Goal: Task Accomplishment & Management: Manage account settings

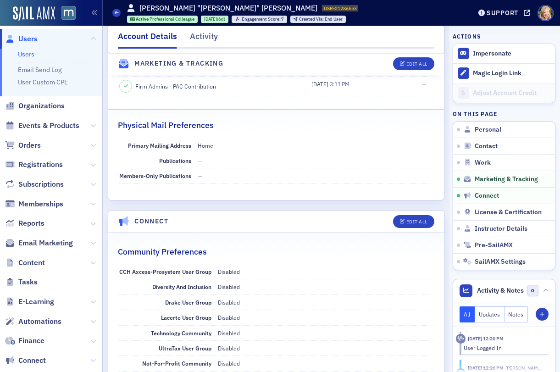
scroll to position [1297, 0]
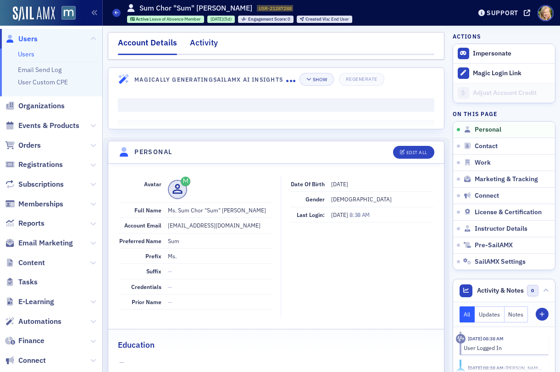
click at [207, 43] on div "Activity" at bounding box center [204, 45] width 28 height 17
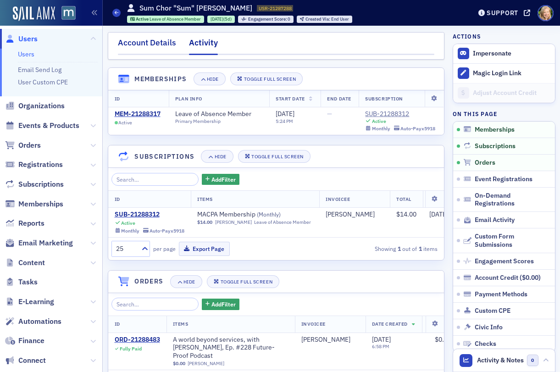
click at [150, 48] on div "Account Details" at bounding box center [147, 45] width 58 height 17
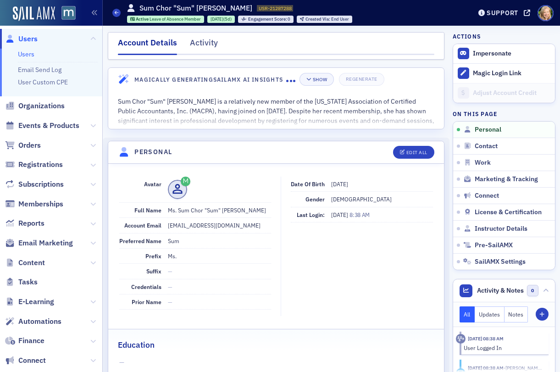
click at [29, 53] on link "Users" at bounding box center [26, 54] width 17 height 8
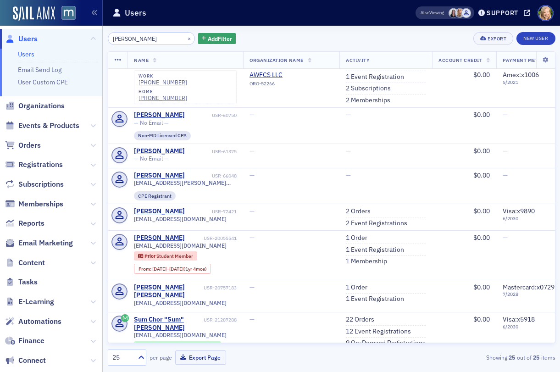
scroll to position [807, 0]
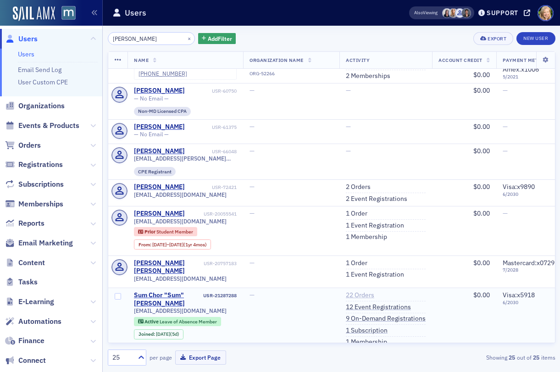
type input "wong"
click at [366, 291] on link "22 Orders" at bounding box center [360, 295] width 28 height 8
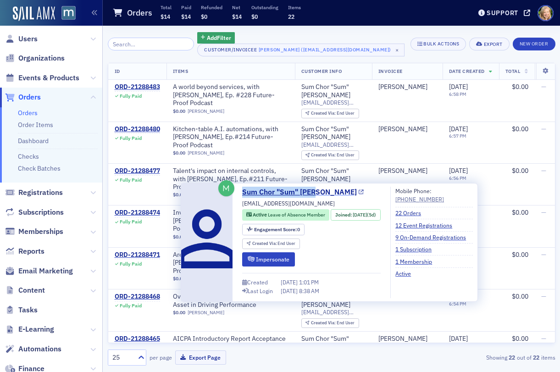
drag, startPoint x: 328, startPoint y: 193, endPoint x: 243, endPoint y: 193, distance: 85.8
click at [243, 193] on div "Sum Chor "Sum" Wong moonlee88@hotmail.com Active Leave of Absence Member Joined…" at bounding box center [311, 242] width 139 height 111
copy link "Sum Chor "Sum" Wong"
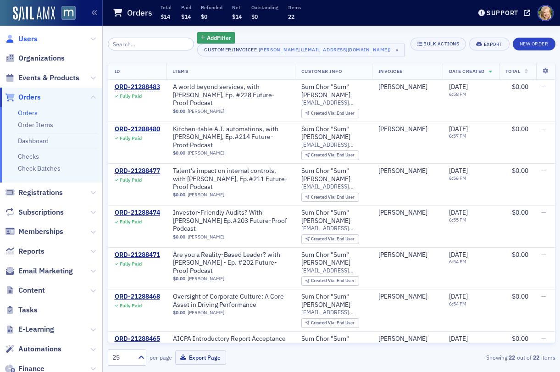
click at [23, 38] on span "Users" at bounding box center [27, 39] width 19 height 10
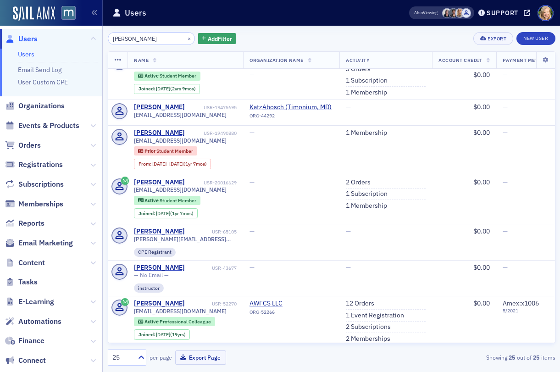
scroll to position [787, 0]
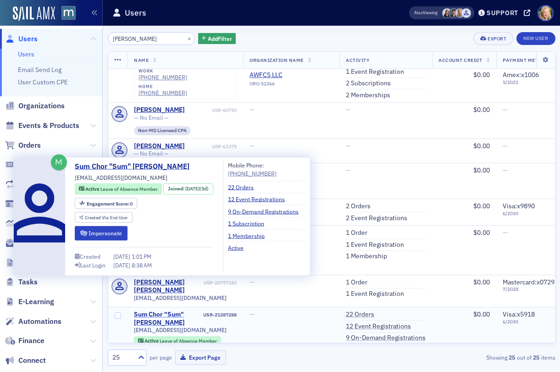
click at [160, 311] on div "Sum Chor "Sum" Wong" at bounding box center [168, 319] width 68 height 16
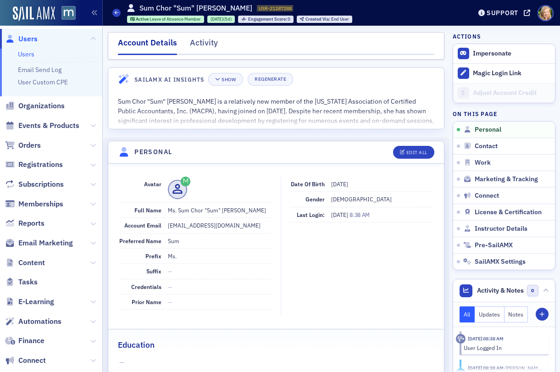
click at [22, 58] on link "Users" at bounding box center [26, 54] width 17 height 8
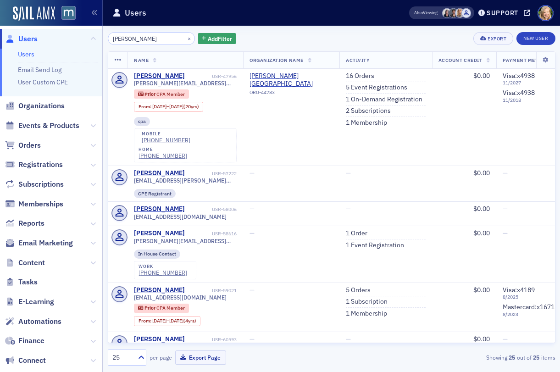
click at [156, 31] on div "wong × Add Filter Export New User Name Organization Name Activity Account Credi…" at bounding box center [332, 199] width 448 height 346
click at [156, 34] on input "wong" at bounding box center [152, 38] width 88 height 13
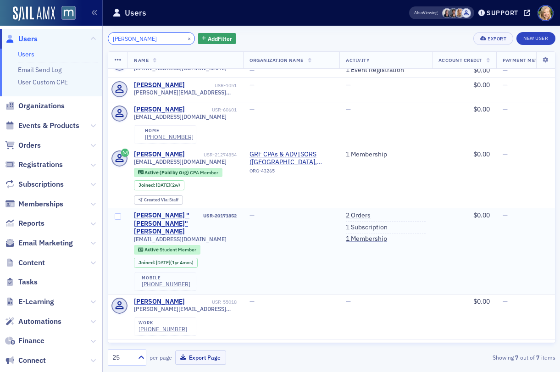
scroll to position [30, 0]
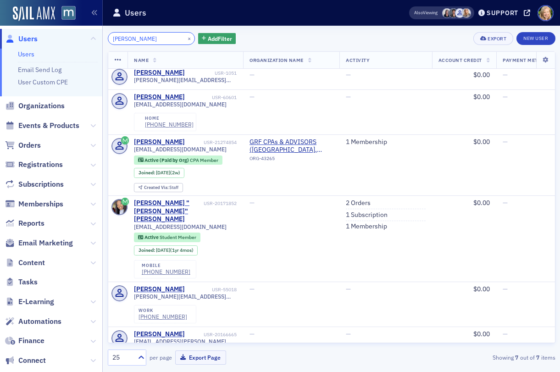
click at [131, 37] on input "ariana" at bounding box center [152, 38] width 88 height 13
paste input "Francioli"
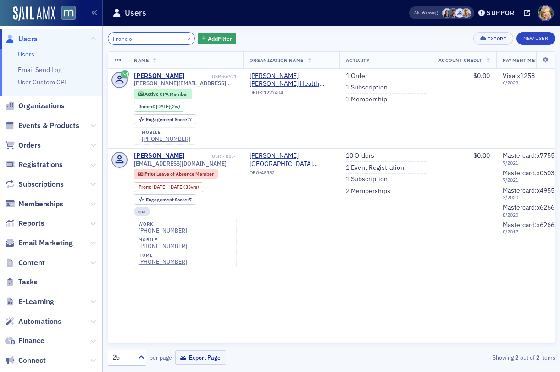
click at [145, 43] on input "Francioli" at bounding box center [152, 38] width 88 height 13
paste input "Chris Garnsey"
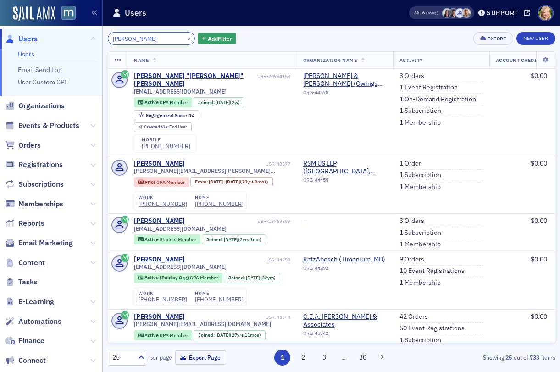
click at [150, 42] on input "Chris Garnsey" at bounding box center [152, 38] width 88 height 13
paste input "tian Spencer"
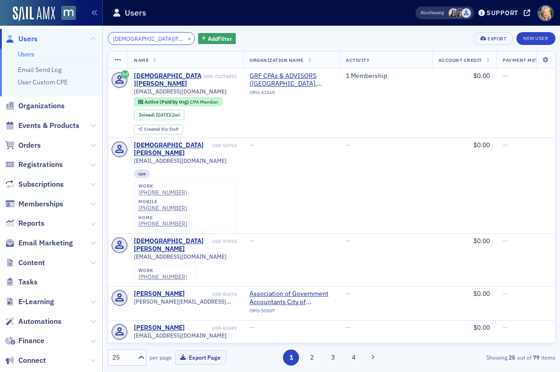
click at [146, 34] on input "Christian Spencer" at bounding box center [152, 38] width 88 height 13
paste input "Dan Bottn"
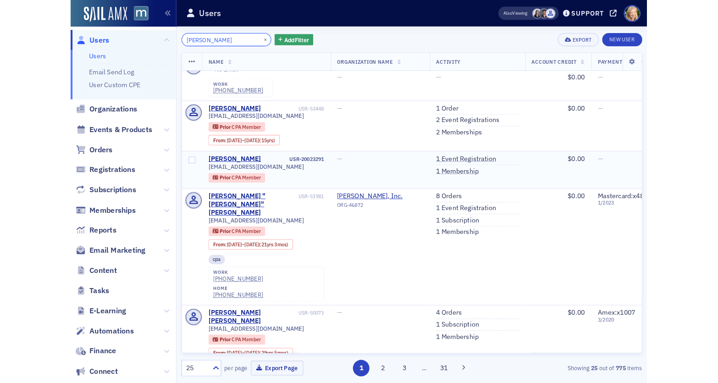
scroll to position [575, 0]
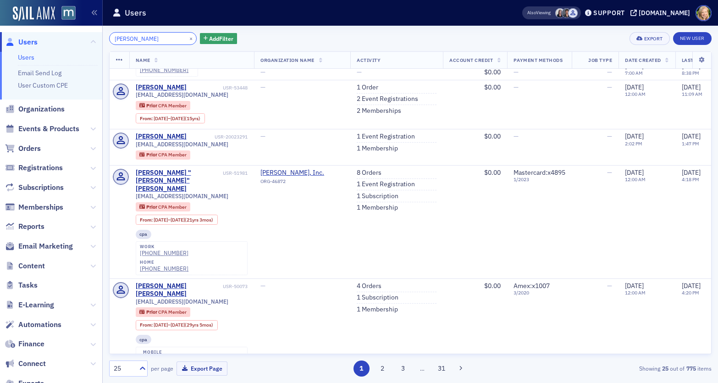
click at [139, 35] on input "Dan Bottner" at bounding box center [153, 38] width 88 height 13
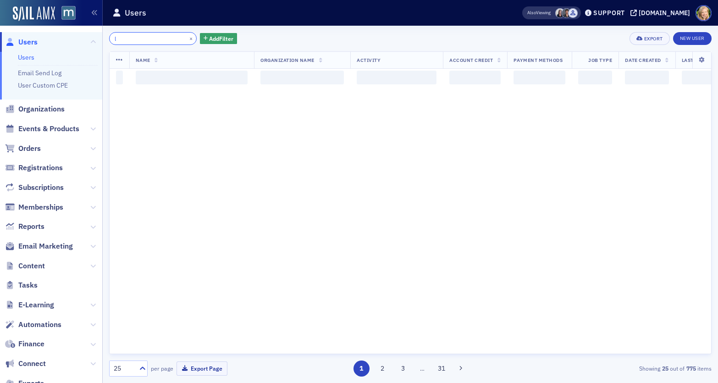
scroll to position [1168, 0]
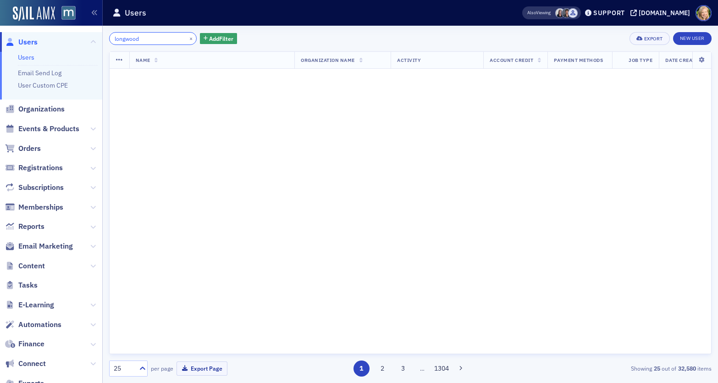
scroll to position [1168, 0]
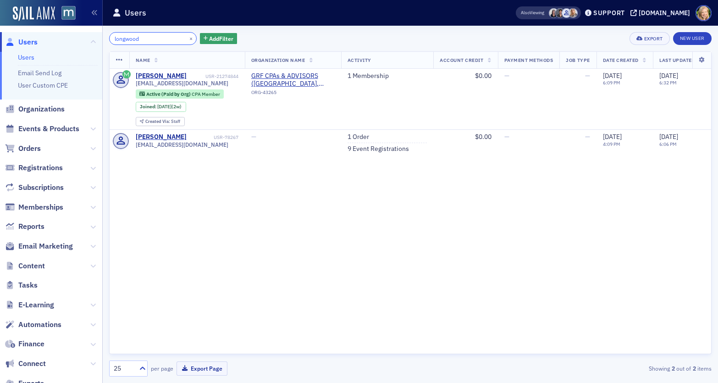
click at [165, 42] on input "longwood" at bounding box center [153, 38] width 88 height 13
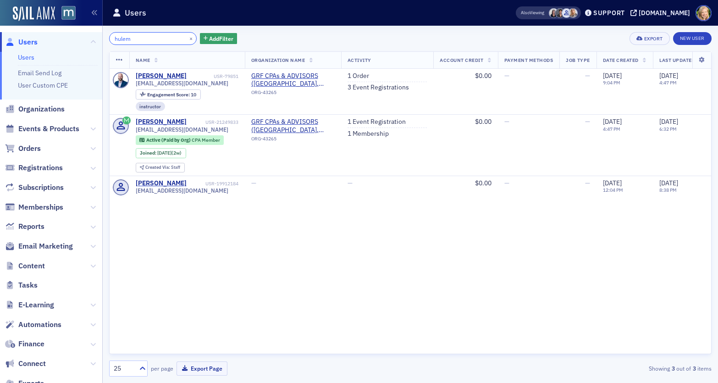
click at [170, 39] on input "hulem" at bounding box center [153, 38] width 88 height 13
paste input "Leslie Zeid"
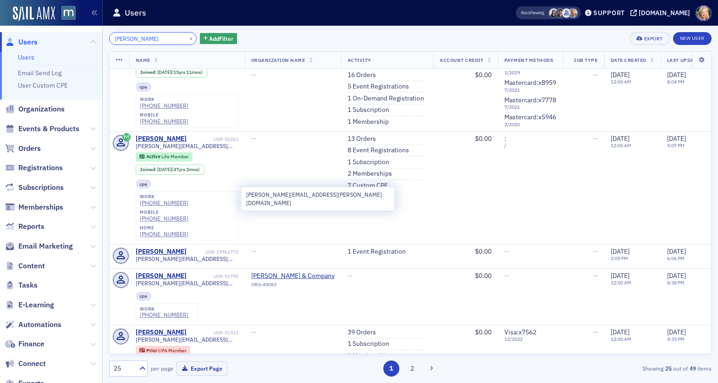
scroll to position [553, 0]
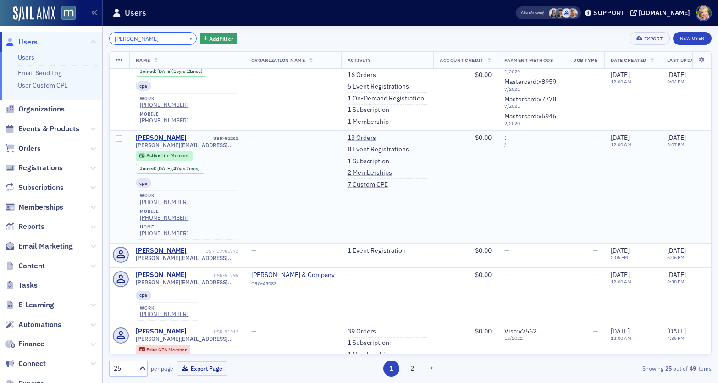
type input "Leslie Zeid"
click at [162, 134] on div "Leslie Mostow" at bounding box center [161, 138] width 51 height 8
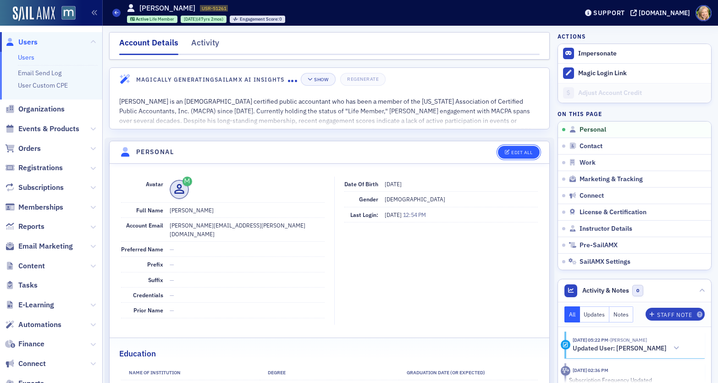
click at [521, 154] on div "Edit All" at bounding box center [522, 152] width 21 height 5
select select "US"
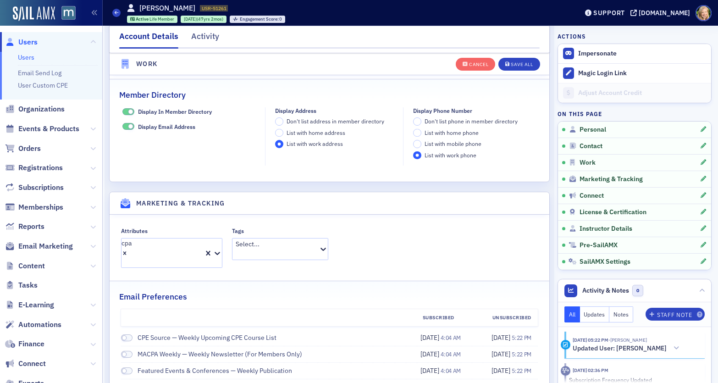
scroll to position [1179, 0]
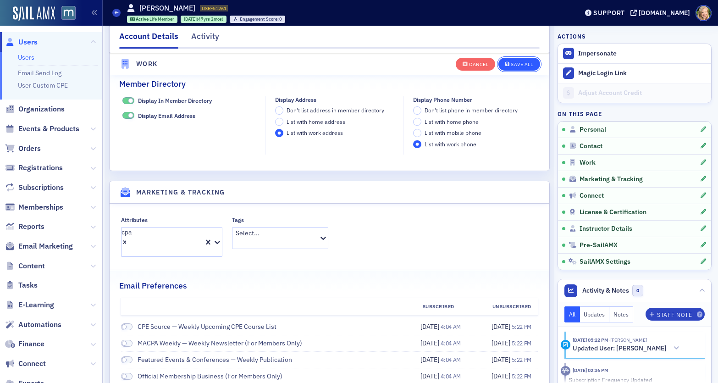
drag, startPoint x: 527, startPoint y: 62, endPoint x: 530, endPoint y: 70, distance: 9.0
click at [530, 70] on button "Save All" at bounding box center [519, 63] width 41 height 13
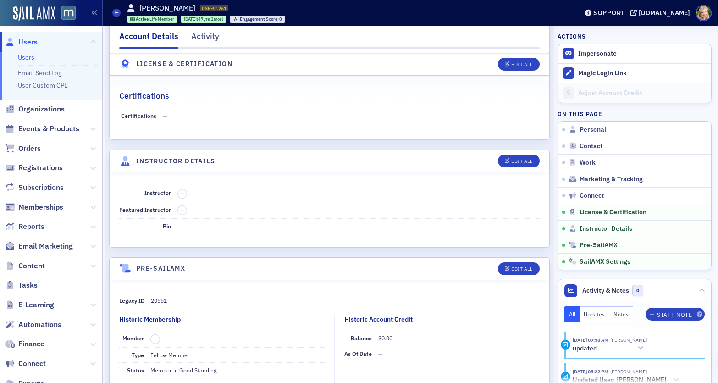
scroll to position [1975, 0]
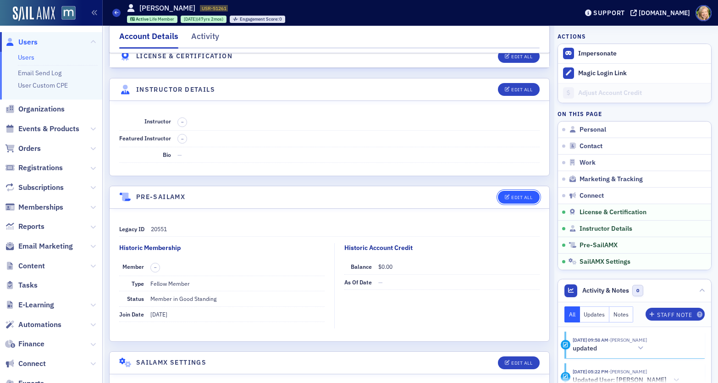
click at [526, 195] on div "Edit All" at bounding box center [522, 197] width 21 height 5
select select "US"
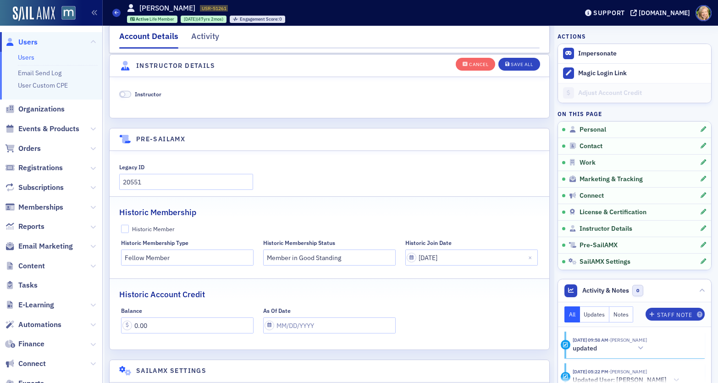
scroll to position [2408, 0]
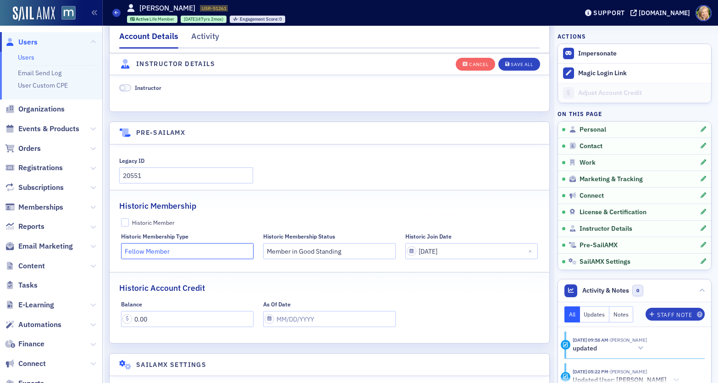
click at [238, 243] on input "Fellow Member" at bounding box center [187, 251] width 133 height 16
click at [298, 354] on header "SailAMX Settings" at bounding box center [330, 365] width 440 height 22
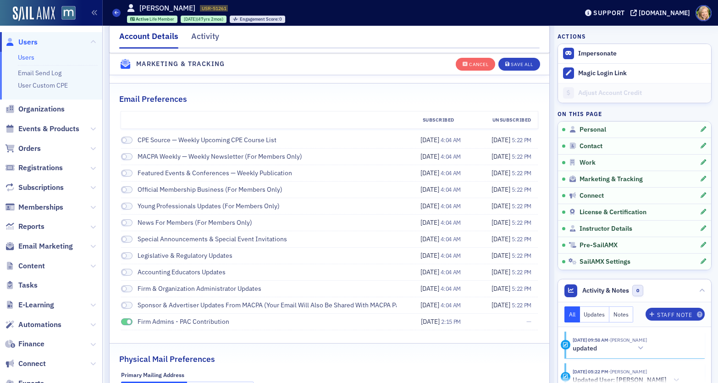
scroll to position [1347, 0]
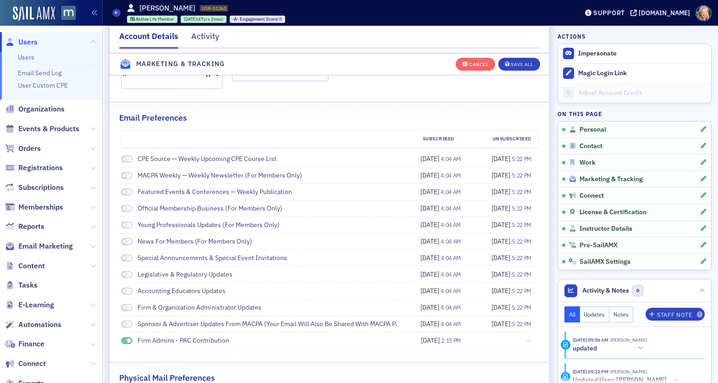
click at [129, 338] on span at bounding box center [129, 340] width 5 height 5
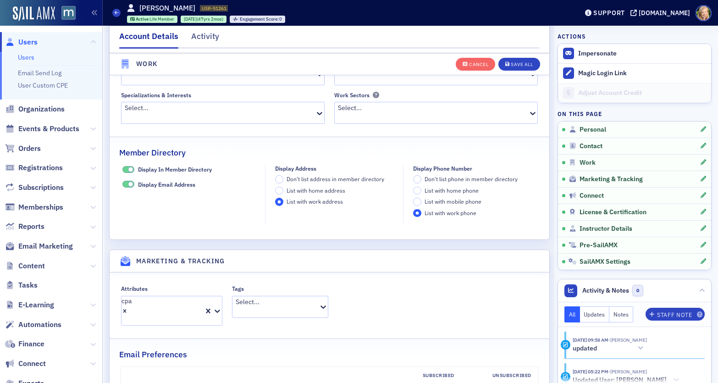
scroll to position [1105, 0]
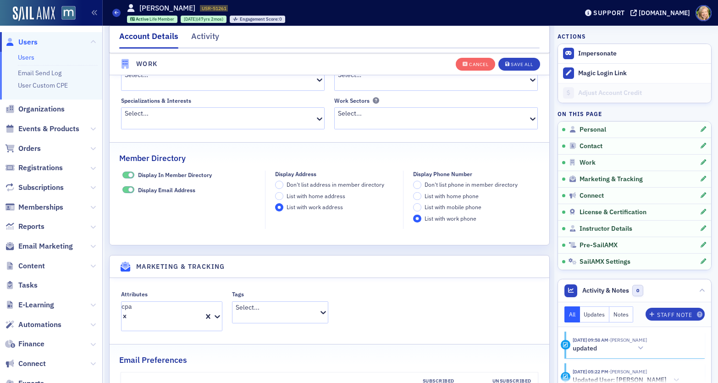
click at [236, 312] on div at bounding box center [277, 317] width 82 height 10
type input "d"
click at [304, 291] on div "Attributes cpa Tags Select..." at bounding box center [329, 311] width 417 height 40
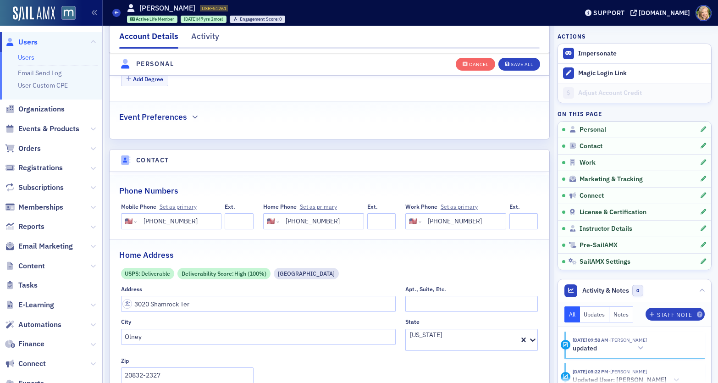
scroll to position [403, 0]
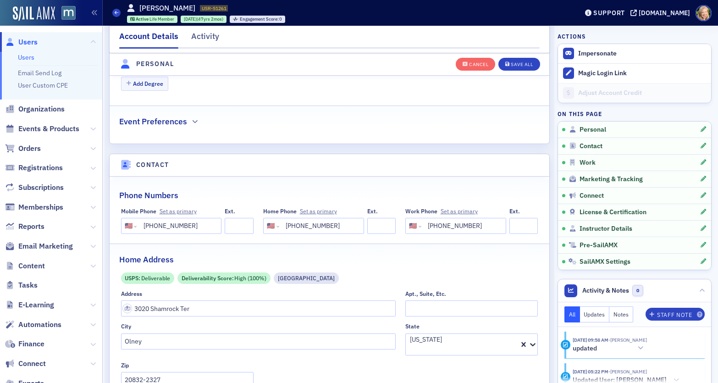
click at [202, 218] on input "(301) 332-0807" at bounding box center [178, 226] width 79 height 16
click at [321, 218] on input "(301) 774-4444" at bounding box center [320, 226] width 79 height 16
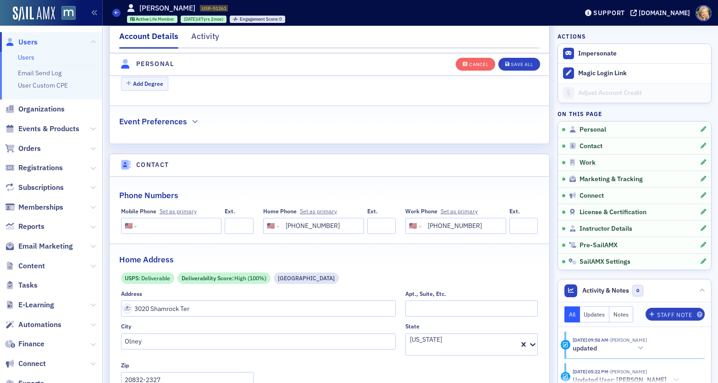
click at [321, 218] on input "(301) 774-4444" at bounding box center [320, 226] width 79 height 16
click at [440, 218] on input "(301) 332-0807" at bounding box center [462, 226] width 79 height 16
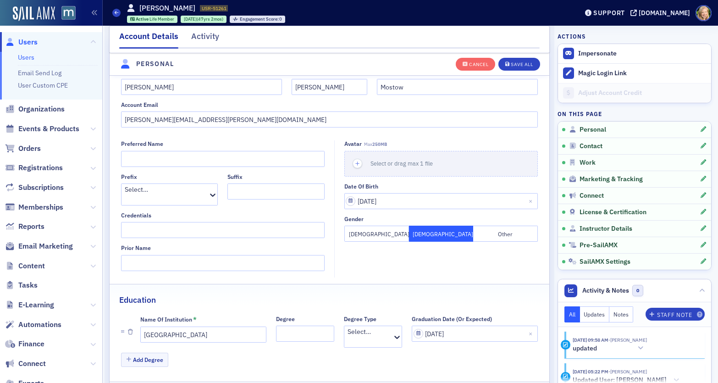
scroll to position [87, 0]
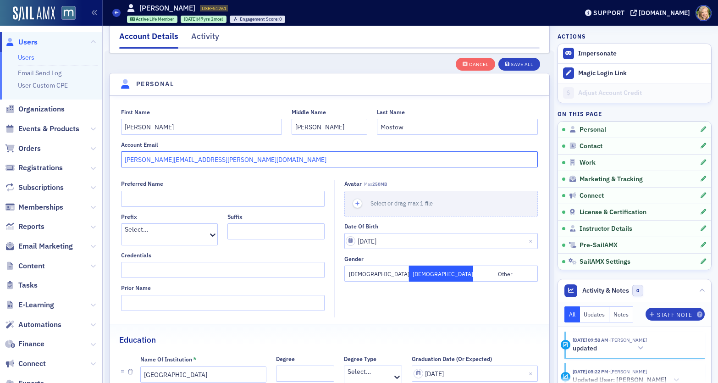
click at [222, 160] on input "leslie.mostow@cpa.com" at bounding box center [329, 159] width 417 height 16
click at [319, 145] on div "Account Email" at bounding box center [329, 144] width 417 height 7
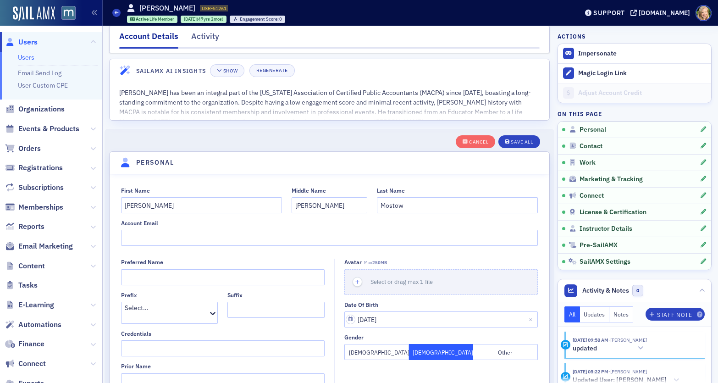
scroll to position [0, 0]
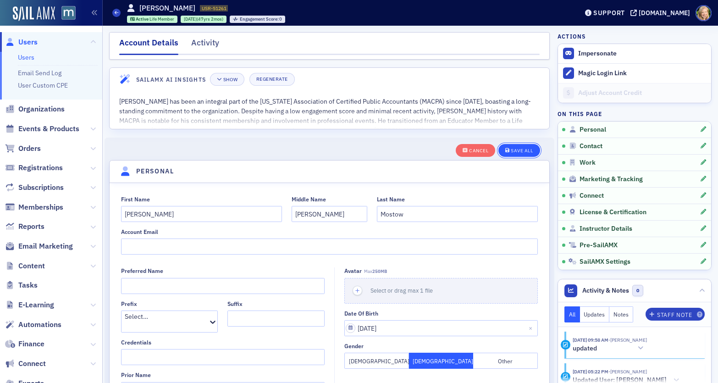
click at [510, 150] on span "Save All" at bounding box center [520, 150] width 28 height 5
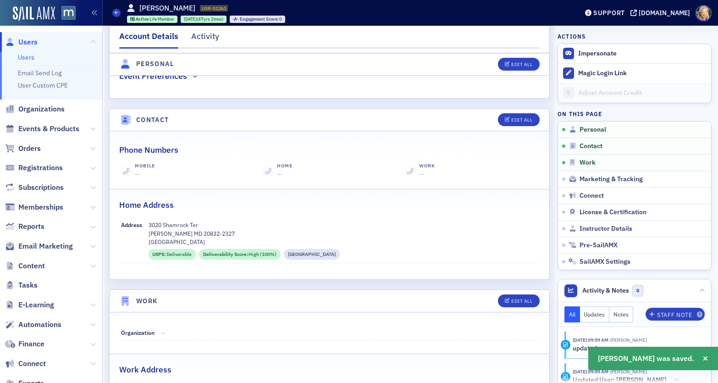
scroll to position [446, 0]
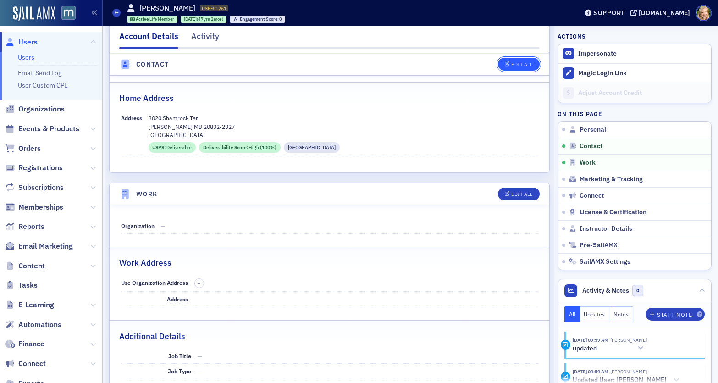
click at [516, 62] on div "Edit All" at bounding box center [522, 64] width 21 height 5
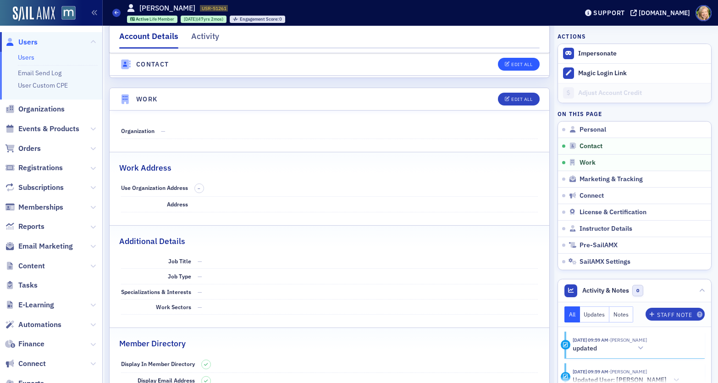
select select "US"
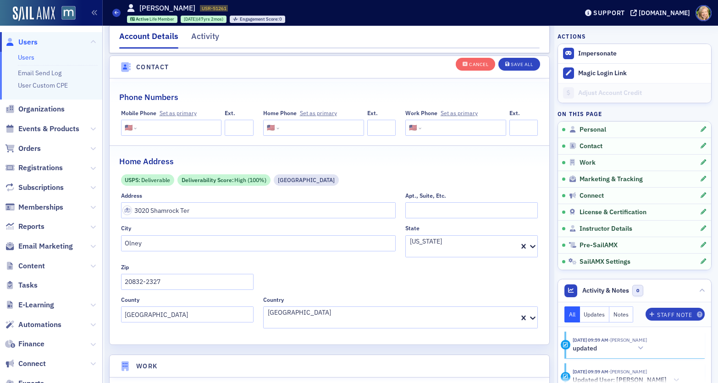
scroll to position [493, 0]
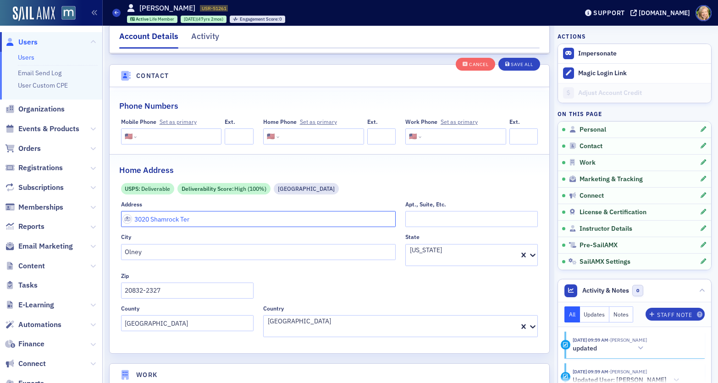
click at [268, 211] on input "3020 Shamrock Ter" at bounding box center [258, 219] width 275 height 16
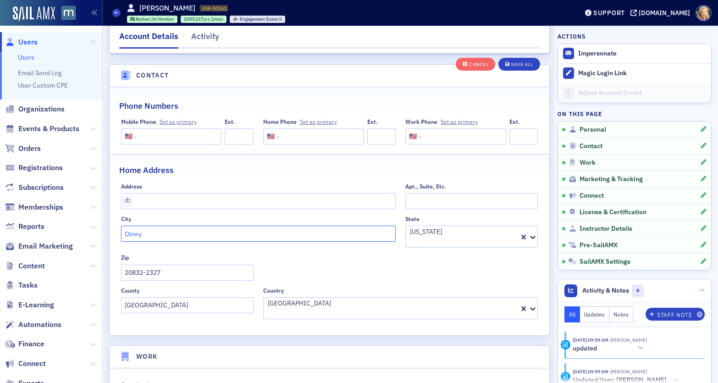
click at [317, 226] on input "Olney" at bounding box center [258, 234] width 275 height 16
click at [439, 237] on div at bounding box center [456, 242] width 95 height 10
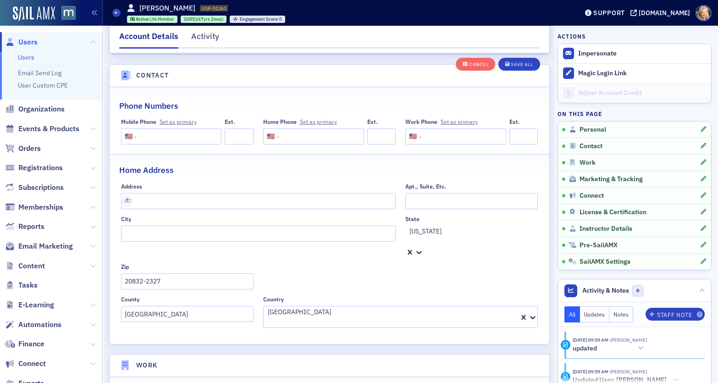
click at [439, 236] on div at bounding box center [461, 241] width 105 height 10
click at [434, 236] on div at bounding box center [473, 241] width 128 height 10
click at [269, 245] on div "Address Apt., Suite, Etc. City State All selected options have been cleared. Ma…" at bounding box center [329, 255] width 417 height 145
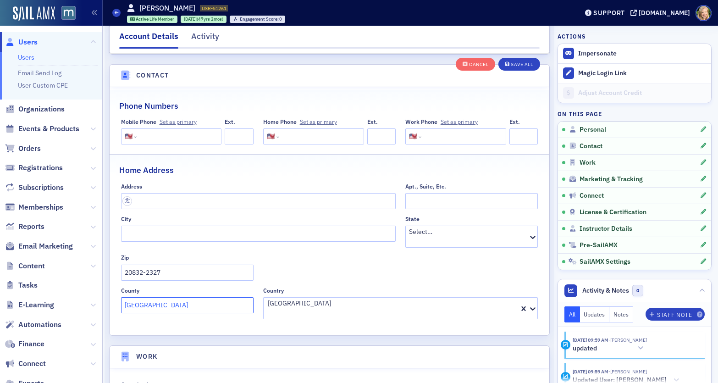
click at [214, 297] on input "Montgomery County" at bounding box center [187, 305] width 133 height 16
click at [209, 265] on input "20832-2327" at bounding box center [187, 273] width 133 height 16
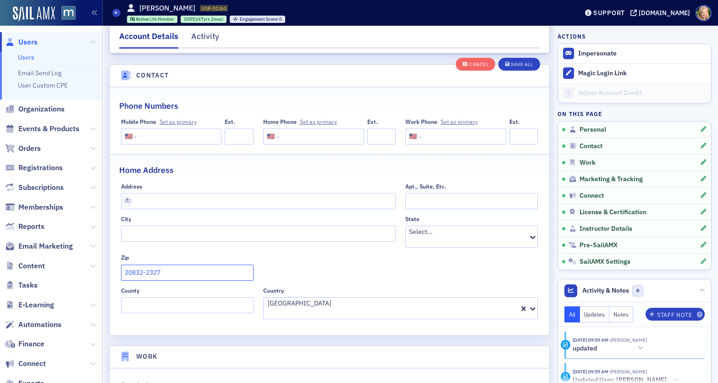
click at [209, 265] on input "20832-2327" at bounding box center [187, 273] width 133 height 16
click at [297, 308] on div at bounding box center [350, 313] width 167 height 10
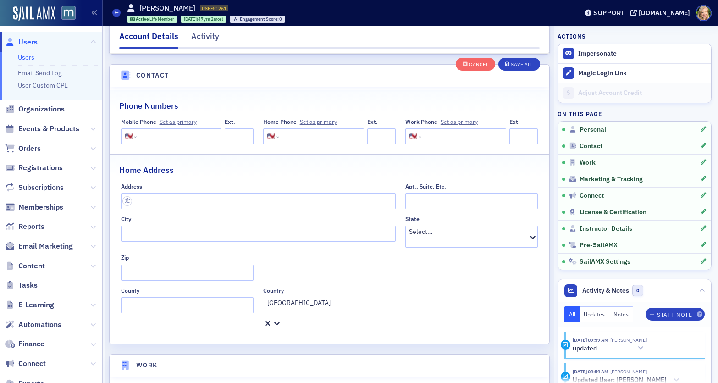
click at [297, 308] on div at bounding box center [355, 313] width 176 height 10
click at [506, 70] on button "Save All" at bounding box center [519, 63] width 41 height 13
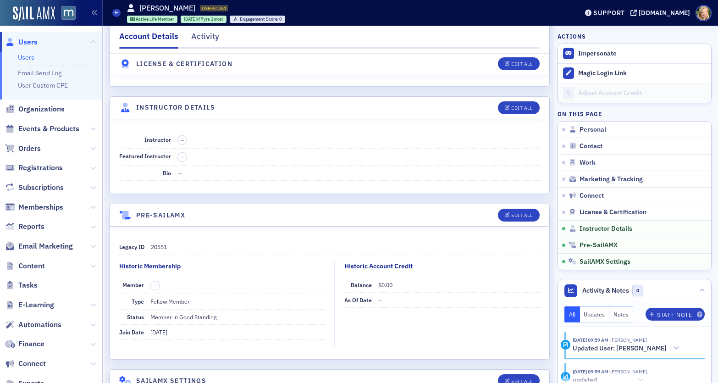
scroll to position [1994, 0]
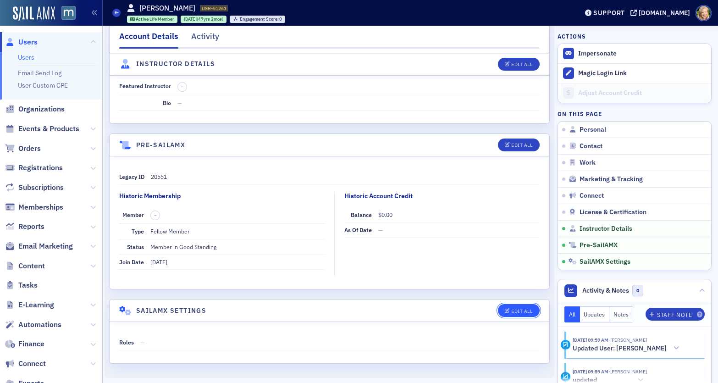
click at [523, 310] on div "Edit All" at bounding box center [522, 311] width 21 height 5
select select "US"
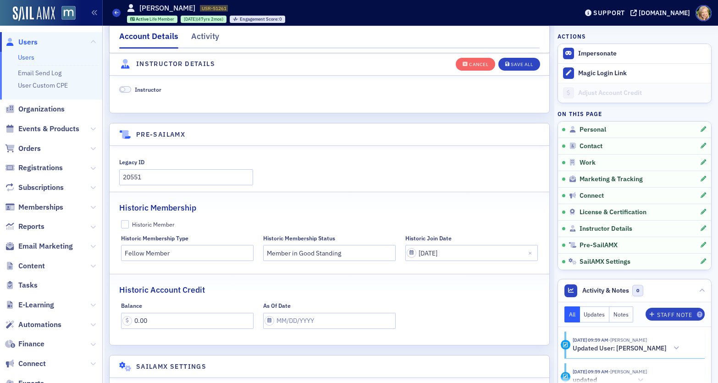
scroll to position [2389, 0]
click at [486, 66] on div "Cancel" at bounding box center [478, 64] width 19 height 5
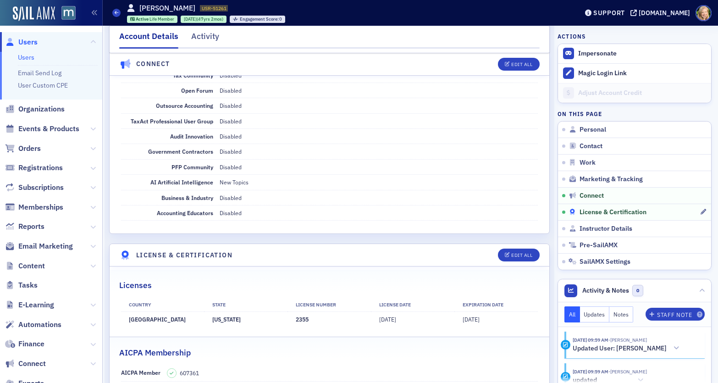
scroll to position [1539, 0]
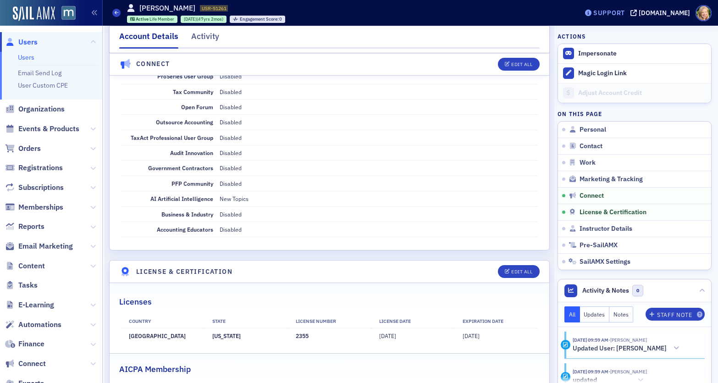
click at [560, 13] on icon at bounding box center [588, 13] width 7 height 6
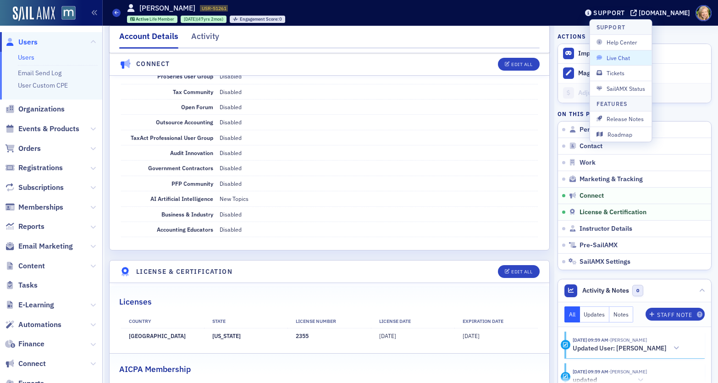
click at [560, 59] on span "Live Chat" at bounding box center [621, 58] width 49 height 8
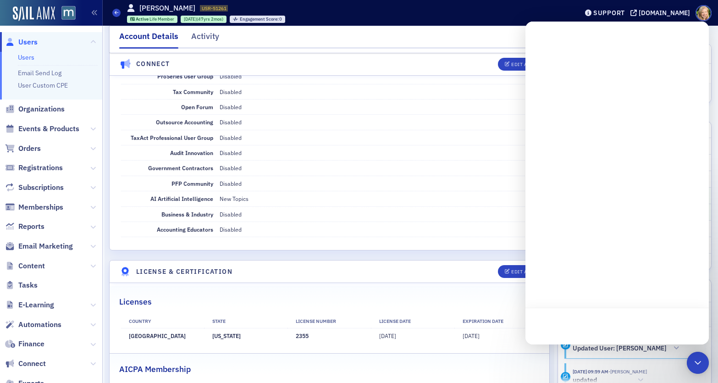
scroll to position [0, 0]
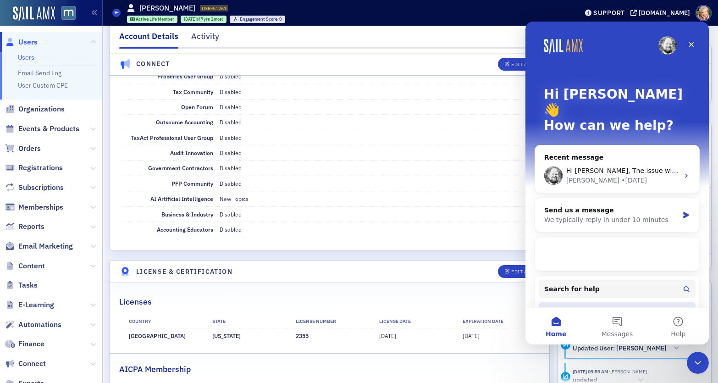
click at [560, 306] on div "Redirect an Event to a 3rd Party URL" at bounding box center [612, 311] width 135 height 10
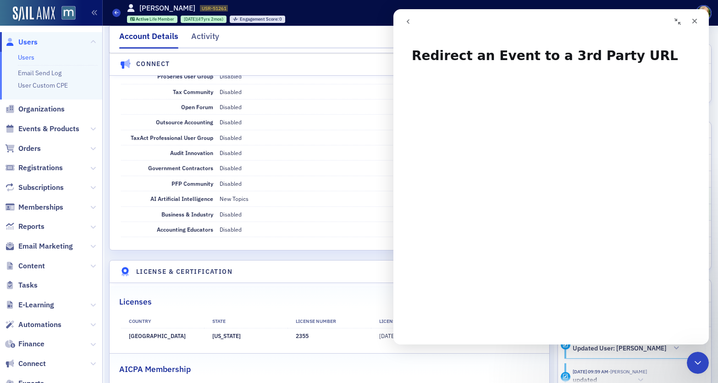
click at [409, 21] on icon "go back" at bounding box center [408, 21] width 7 height 7
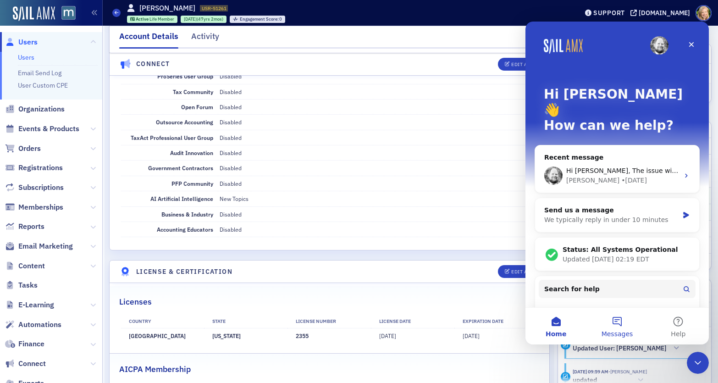
click at [560, 328] on button "Messages" at bounding box center [617, 326] width 61 height 37
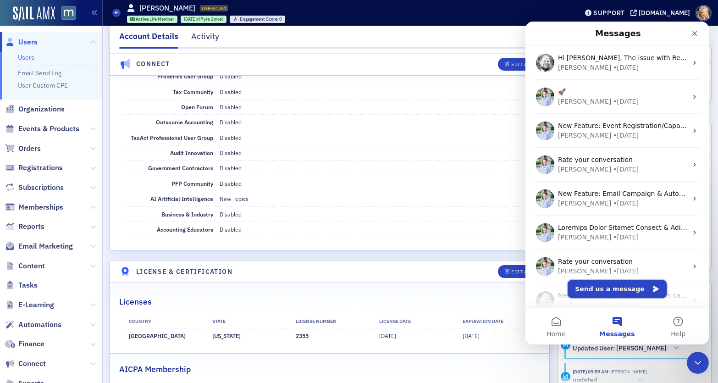
click at [560, 288] on button "Send us a message" at bounding box center [617, 289] width 99 height 18
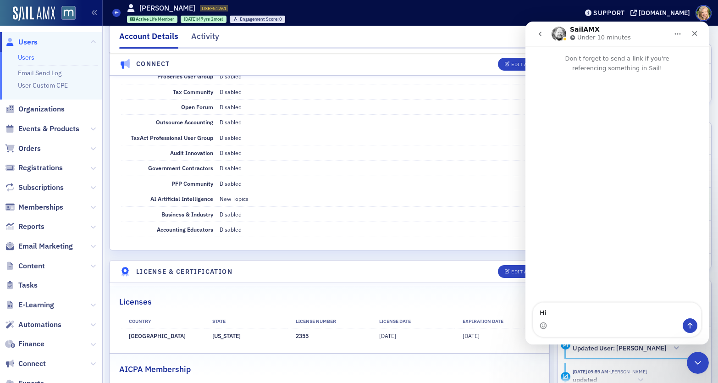
type textarea "H"
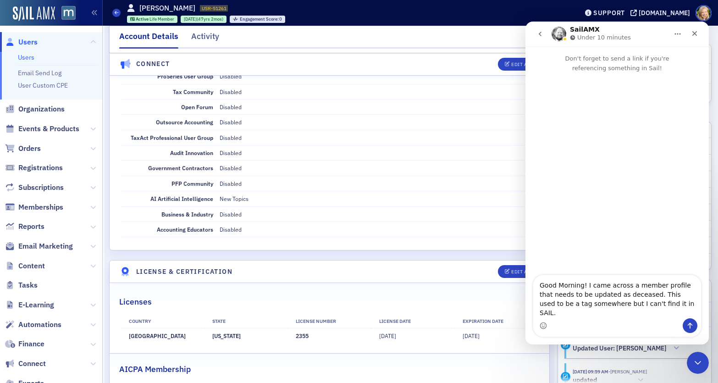
type textarea "Good Morning! I came across a member profile that needs to be updated as deceas…"
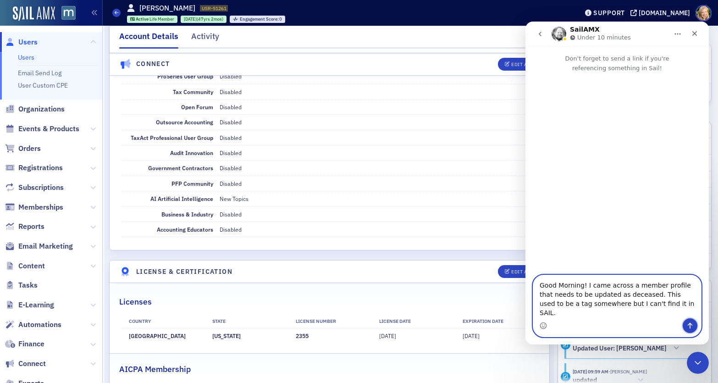
click at [560, 324] on icon "Send a message…" at bounding box center [690, 326] width 5 height 6
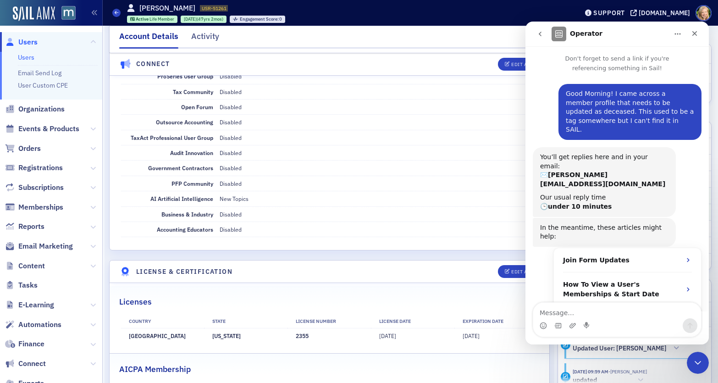
scroll to position [25, 0]
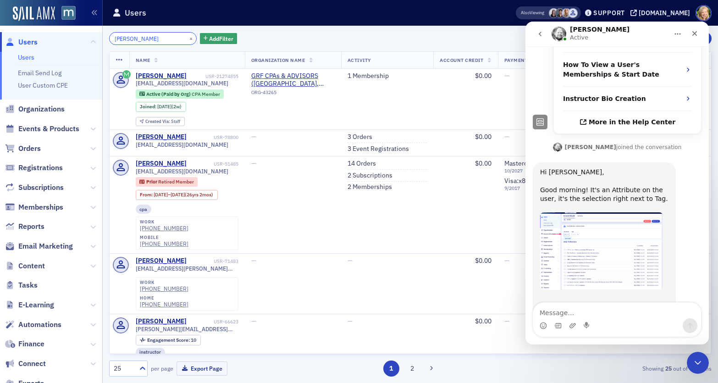
scroll to position [227, 0]
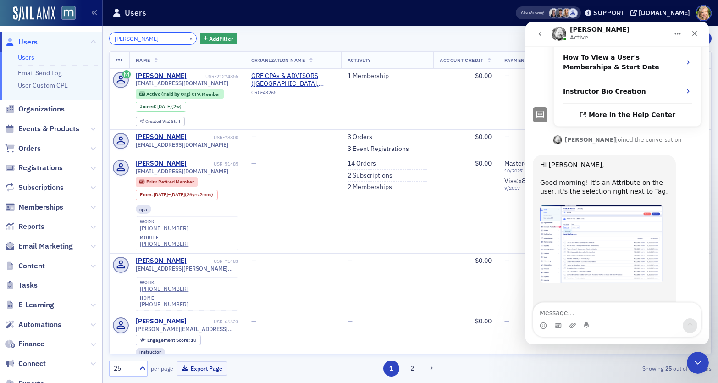
click at [148, 36] on input "Leslie Zeid" at bounding box center [153, 38] width 88 height 13
paste input "Matthew Pierorazio"
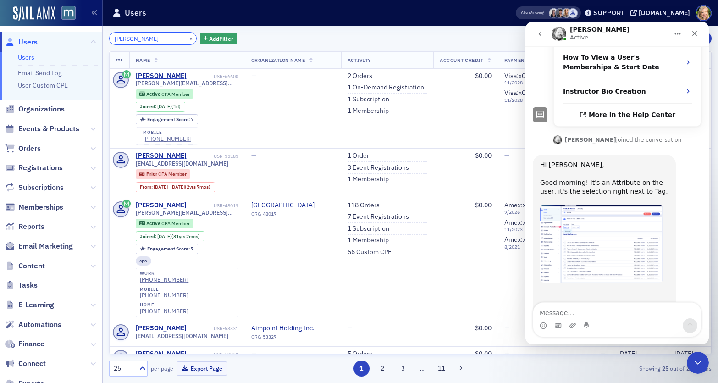
type input "Matthew Pierorazio"
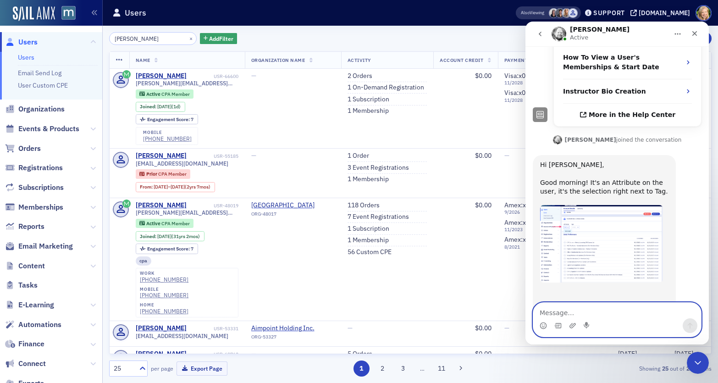
click at [560, 311] on textarea "Message…" at bounding box center [618, 311] width 168 height 16
type textarea "Thanks Aidan! I knew it had to be somewhere"
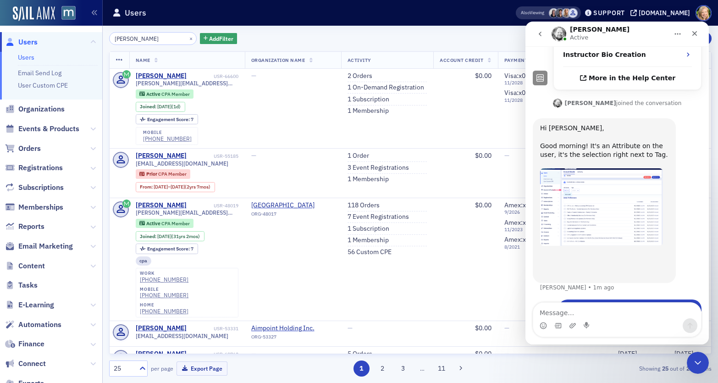
scroll to position [299, 0]
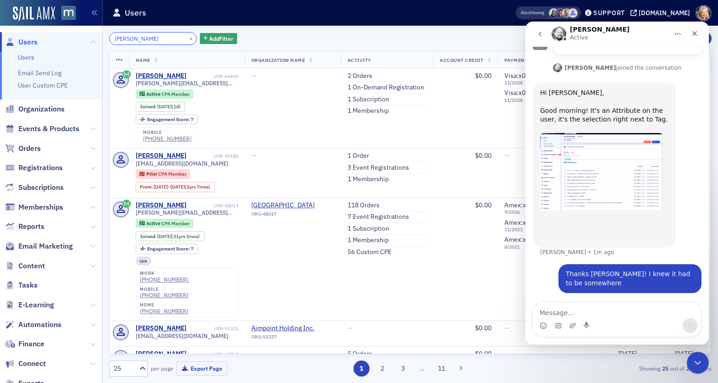
click at [163, 39] on input "Matthew Pierorazio" at bounding box center [153, 38] width 88 height 13
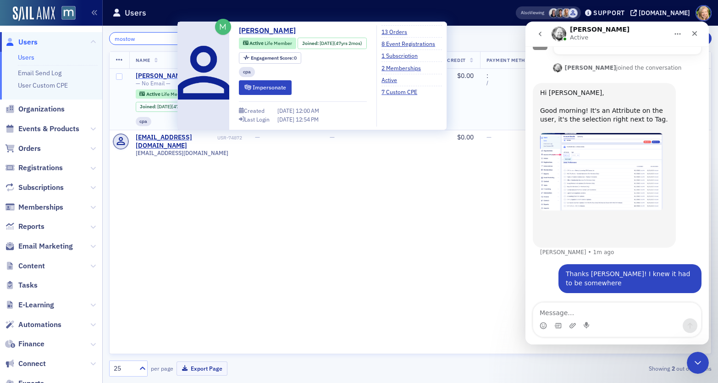
type input "mostow"
click at [156, 76] on div "Leslie Mostow" at bounding box center [161, 76] width 51 height 8
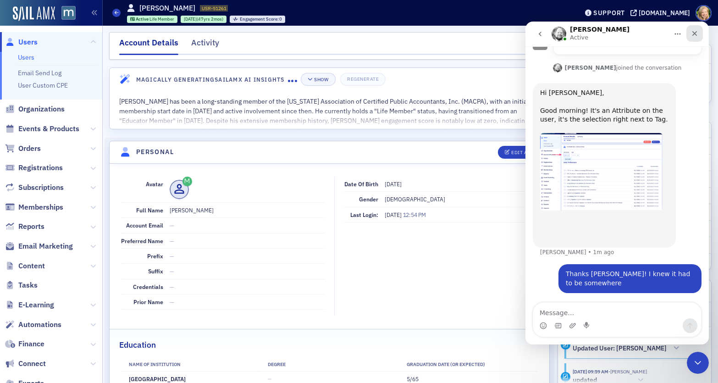
click at [560, 30] on icon "Close" at bounding box center [694, 33] width 7 height 7
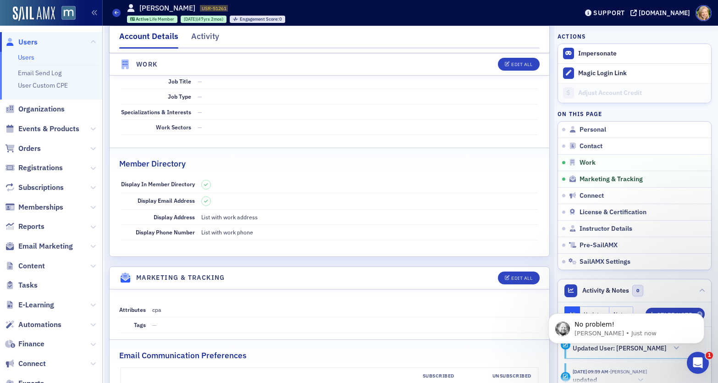
scroll to position [873, 0]
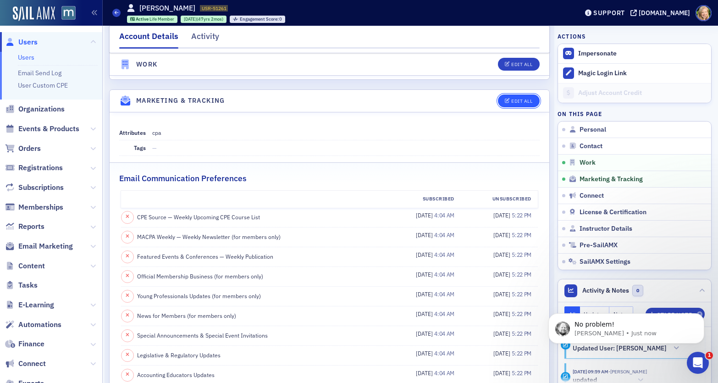
click at [527, 99] on div "Edit All" at bounding box center [522, 101] width 21 height 5
select select "US"
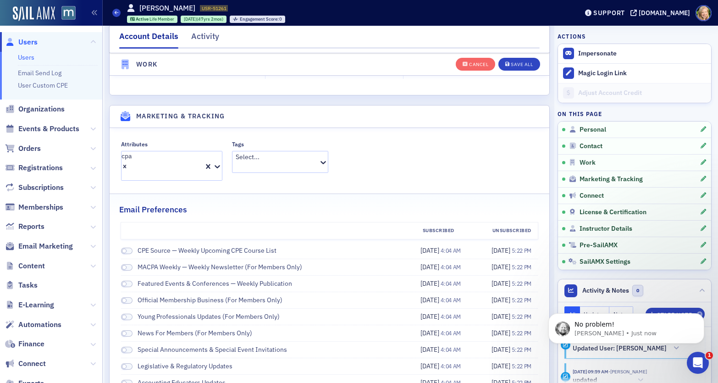
scroll to position [1242, 0]
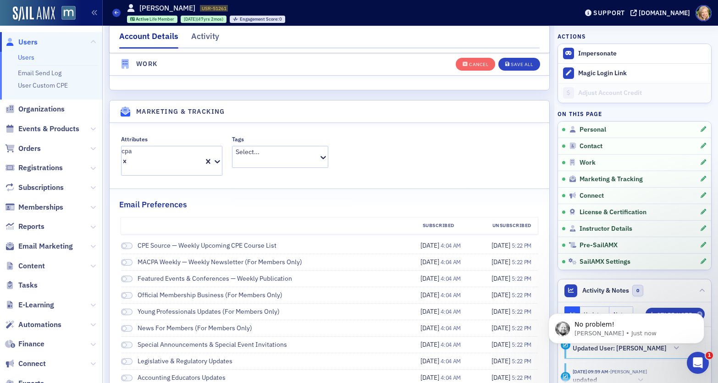
click at [147, 156] on div "Remove cpa" at bounding box center [163, 161] width 82 height 10
click at [141, 156] on div at bounding box center [165, 161] width 82 height 10
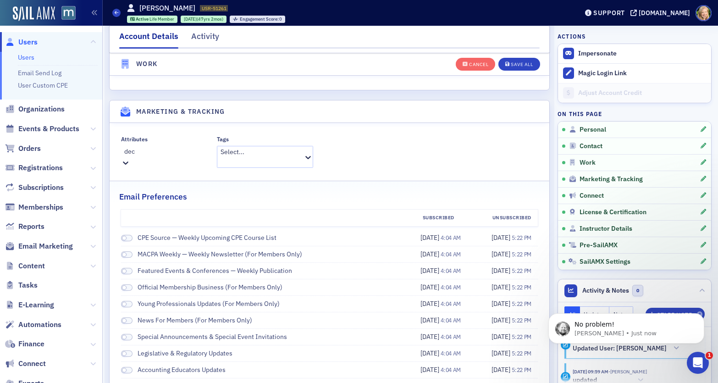
type input "dece"
click at [28, 372] on span "Deceased" at bounding box center [14, 388] width 28 height 10
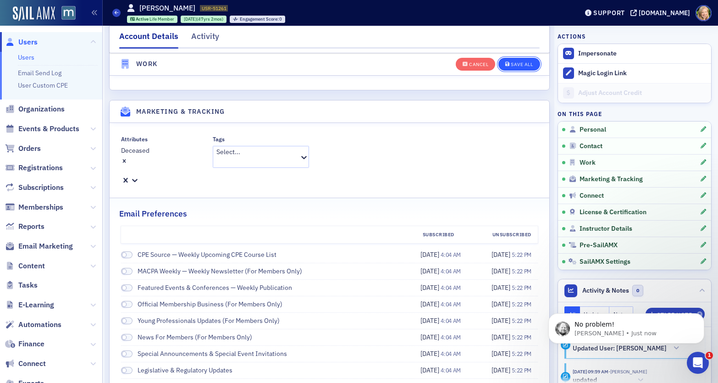
click at [510, 65] on span "Save All" at bounding box center [520, 64] width 28 height 5
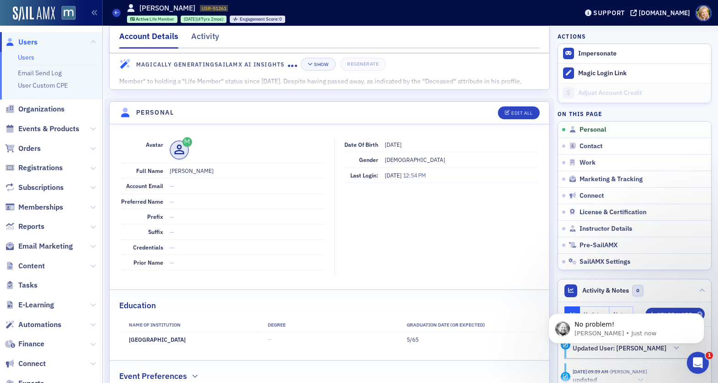
scroll to position [0, 0]
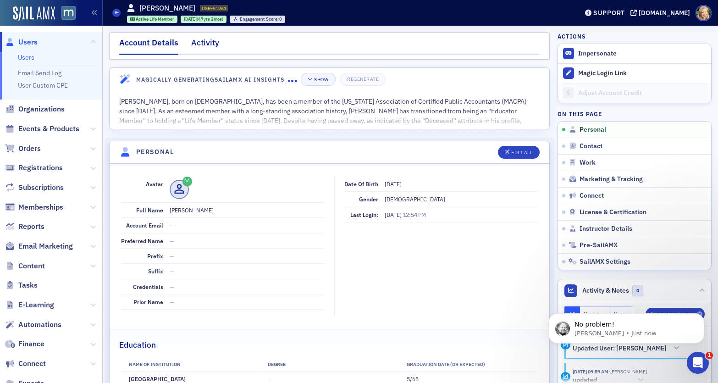
click at [193, 39] on div "Activity" at bounding box center [205, 45] width 28 height 17
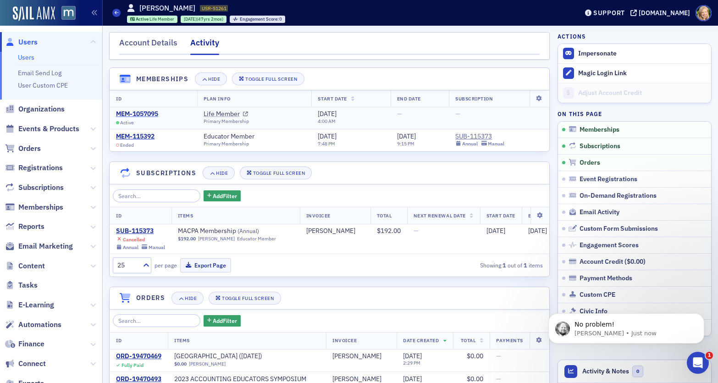
click at [134, 112] on div "MEM-1057095" at bounding box center [137, 114] width 42 height 8
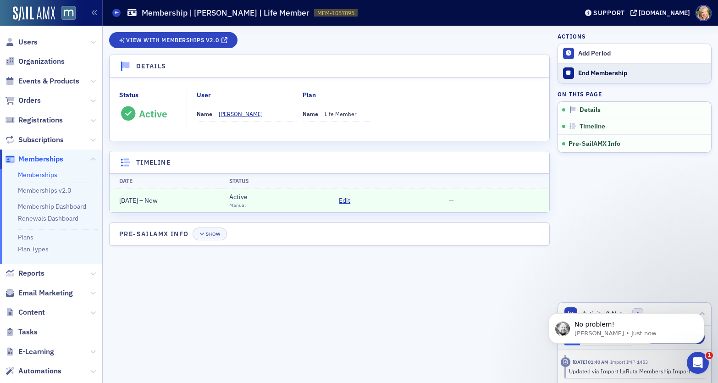
click at [560, 72] on div "End Membership" at bounding box center [643, 73] width 128 height 8
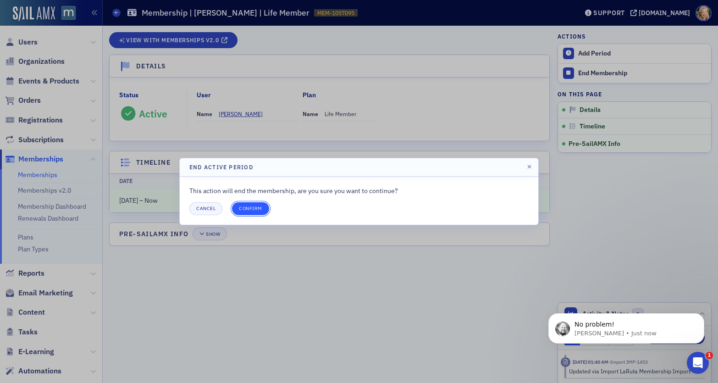
click at [250, 210] on button "Confirm" at bounding box center [250, 208] width 37 height 13
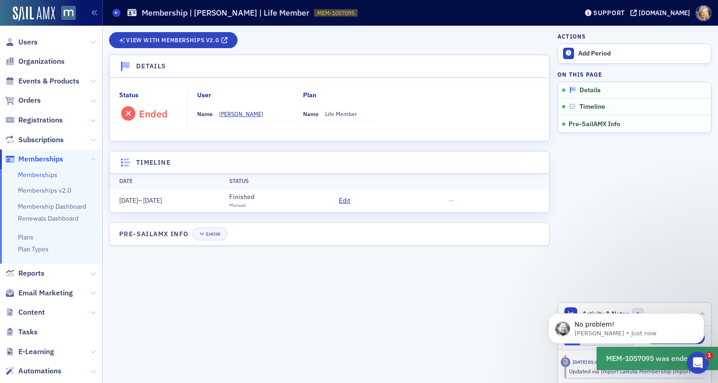
click at [560, 89] on span "Details" at bounding box center [590, 90] width 21 height 8
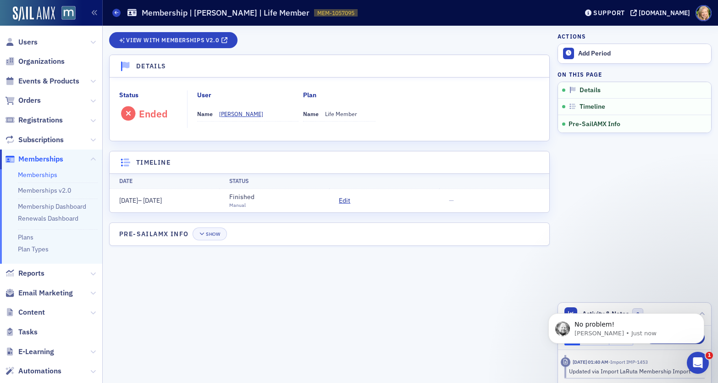
click at [221, 28] on div "View with Memberships v2.0 Details Status Ended User Name Leslie Mostow Plan Na…" at bounding box center [329, 204] width 441 height 357
click at [221, 34] on link "View with Memberships v2.0" at bounding box center [173, 40] width 128 height 16
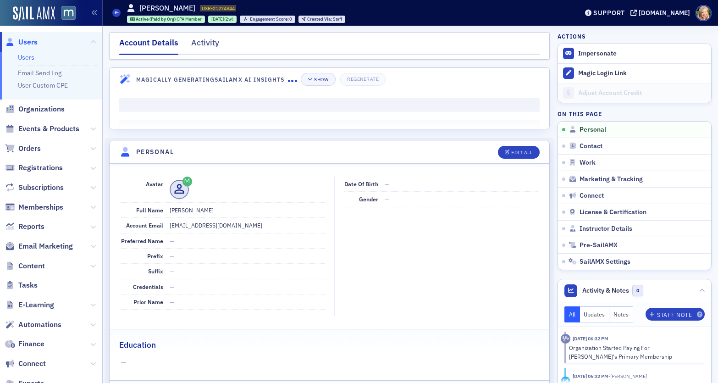
drag, startPoint x: 239, startPoint y: 210, endPoint x: 167, endPoint y: 210, distance: 72.0
click at [167, 210] on div "Full Name [PERSON_NAME]" at bounding box center [223, 210] width 204 height 15
copy dd "[PERSON_NAME]"
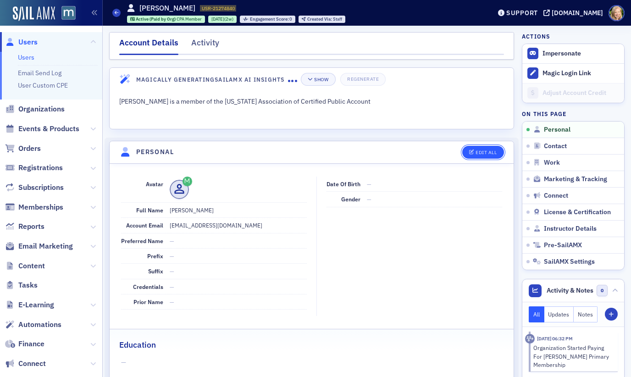
click at [494, 152] on div "Edit All" at bounding box center [486, 152] width 21 height 5
select select "US"
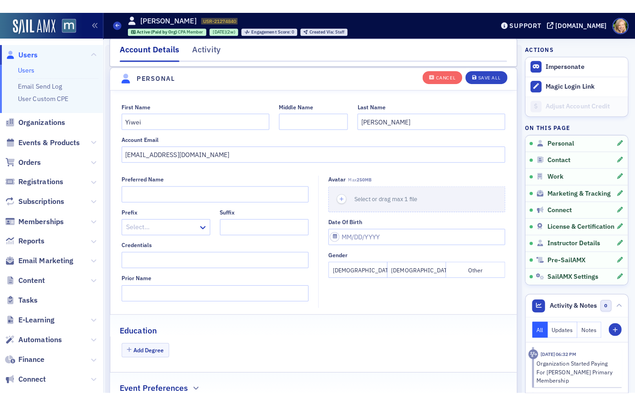
scroll to position [107, 0]
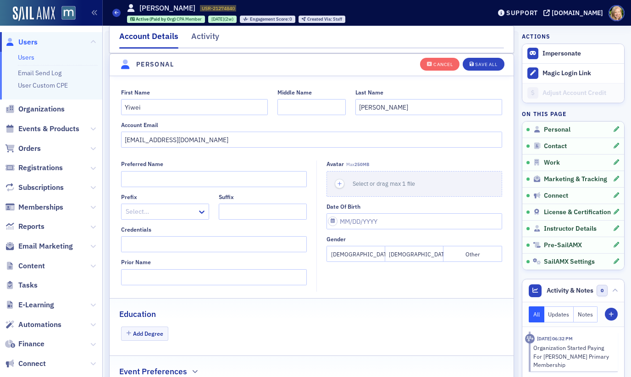
click at [181, 170] on div "Preferred Name" at bounding box center [214, 174] width 186 height 26
click at [177, 179] on input "Preferred Name" at bounding box center [214, 179] width 186 height 16
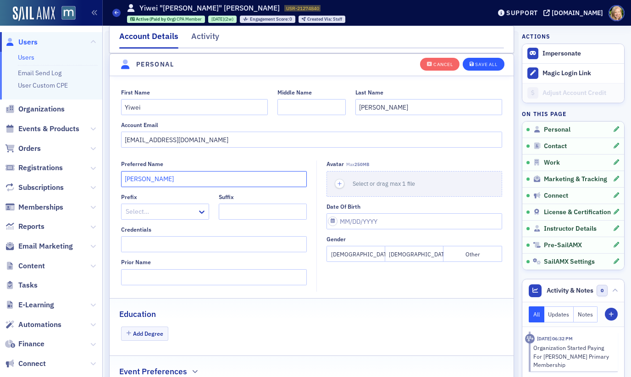
type input "Shirley"
click at [487, 60] on button "Save All" at bounding box center [483, 63] width 41 height 13
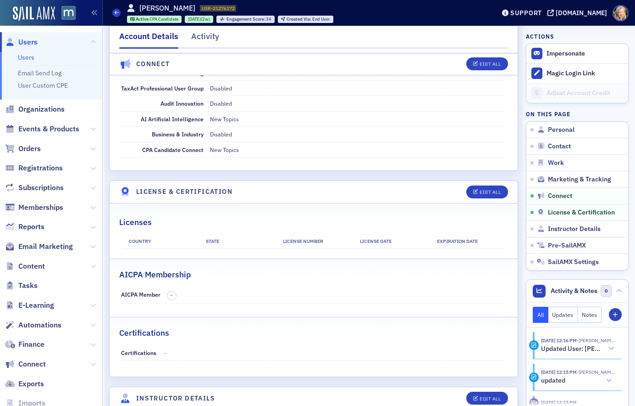
scroll to position [1536, 0]
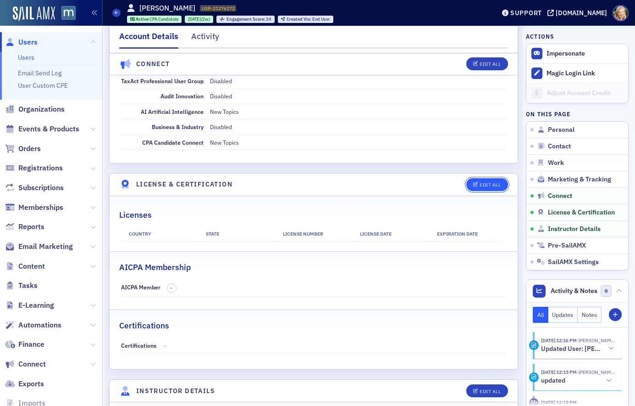
click at [491, 184] on div "Edit All" at bounding box center [490, 184] width 21 height 5
select select "US"
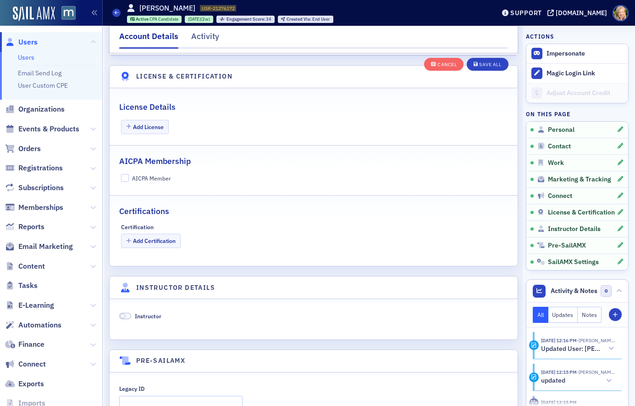
scroll to position [1797, 0]
click at [153, 121] on button "Add License" at bounding box center [145, 126] width 48 height 14
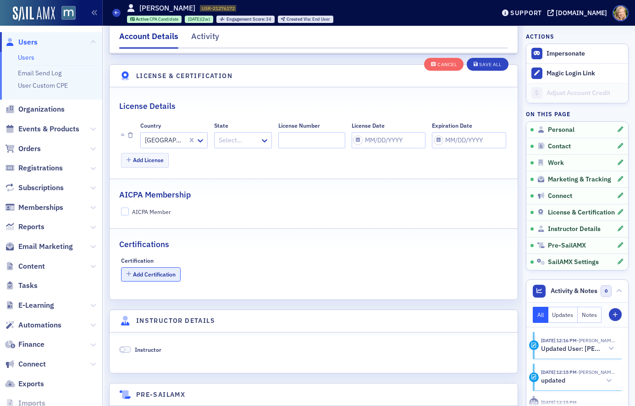
click at [149, 267] on button "Add Certification" at bounding box center [151, 274] width 60 height 14
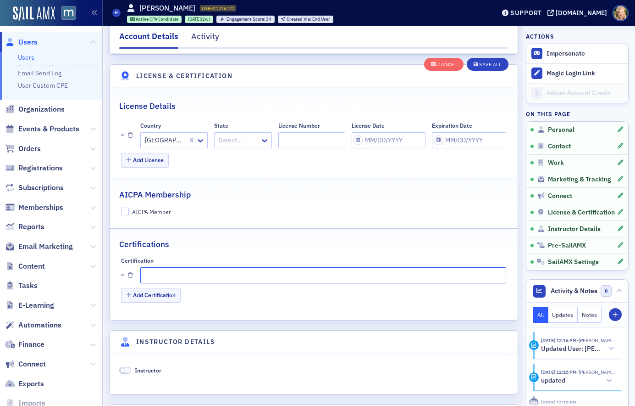
click at [163, 267] on input "text" at bounding box center [323, 275] width 366 height 16
click at [129, 273] on icon "button" at bounding box center [130, 276] width 5 height 6
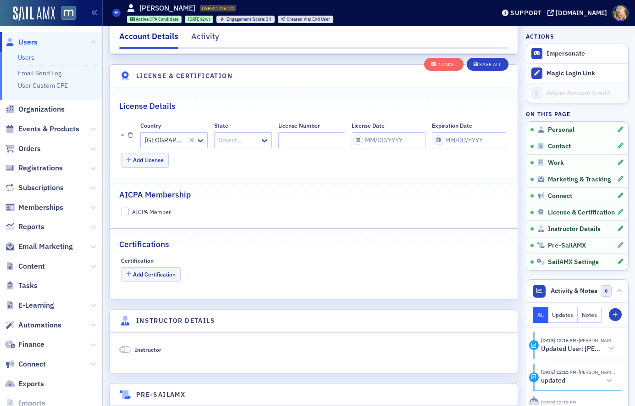
click at [232, 134] on div at bounding box center [238, 139] width 41 height 11
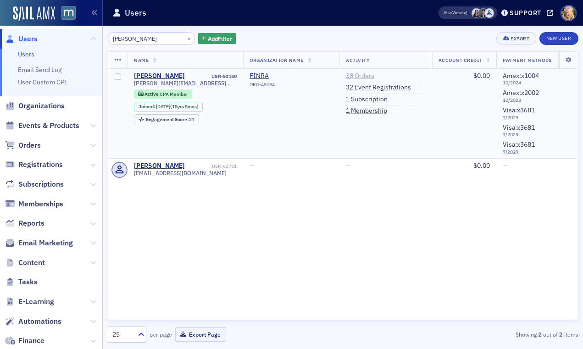
type input "rutter"
click at [365, 74] on link "38 Orders" at bounding box center [360, 76] width 28 height 8
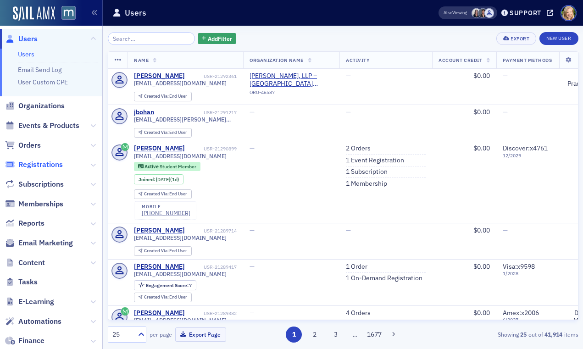
click at [46, 169] on span "Registrations" at bounding box center [40, 165] width 45 height 10
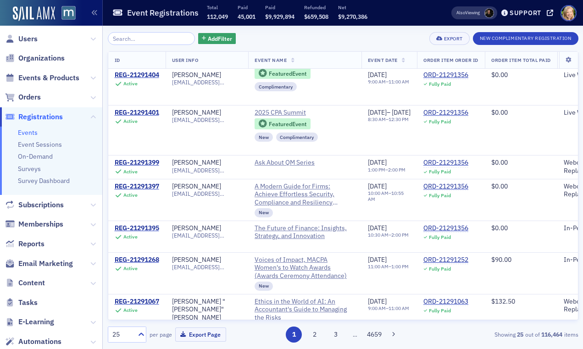
scroll to position [1091, 0]
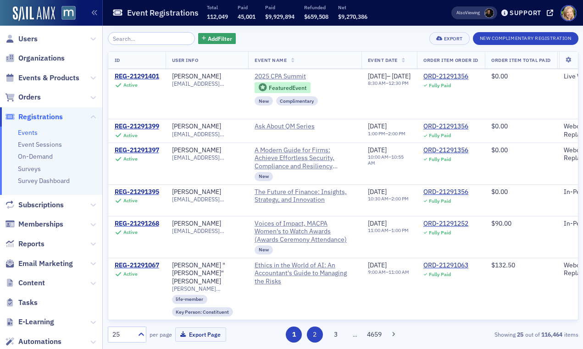
click at [317, 337] on button "2" at bounding box center [315, 335] width 16 height 16
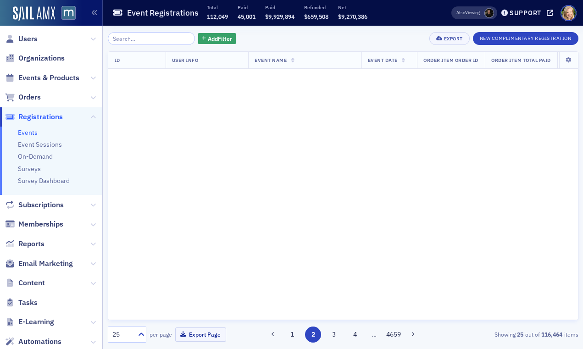
scroll to position [0, 0]
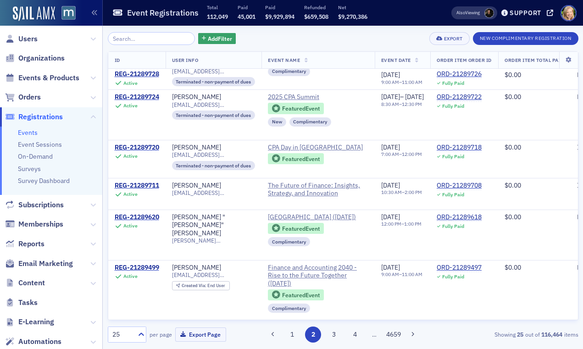
scroll to position [1099, 0]
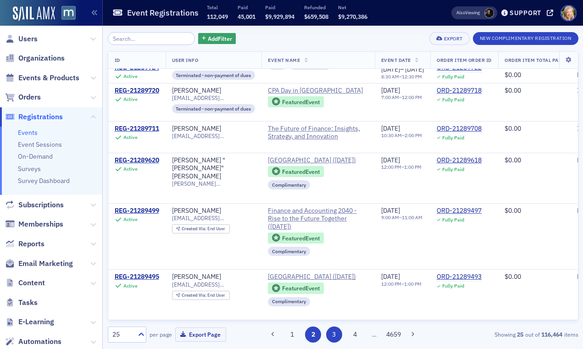
click at [337, 333] on button "3" at bounding box center [334, 335] width 16 height 16
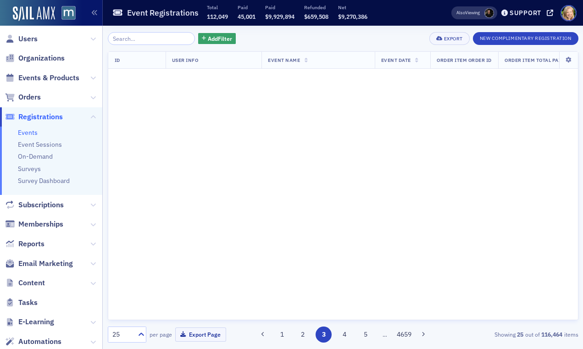
scroll to position [0, 0]
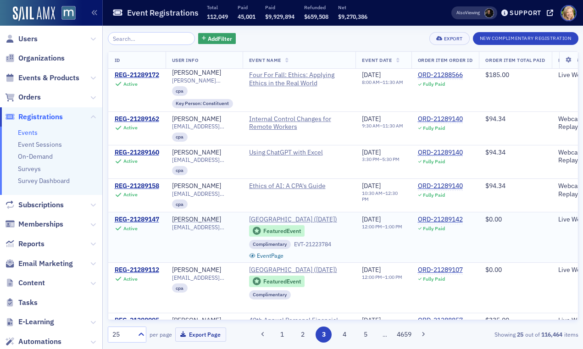
scroll to position [886, 0]
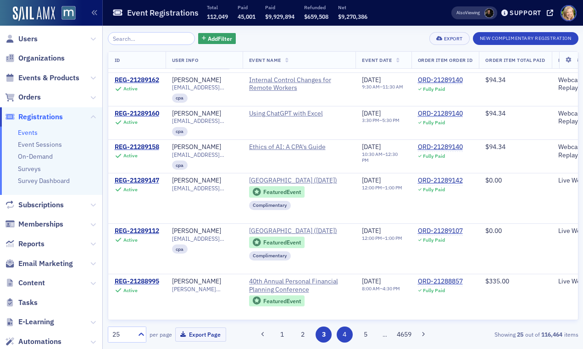
click at [348, 335] on button "4" at bounding box center [345, 335] width 16 height 16
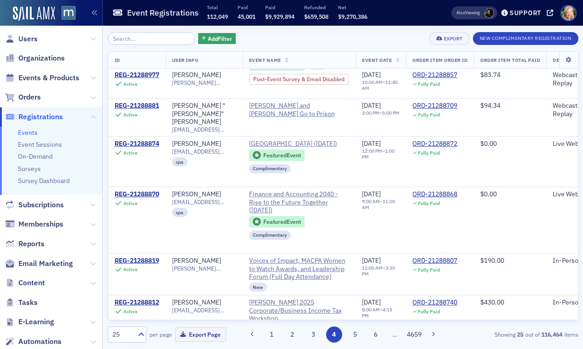
scroll to position [347, 0]
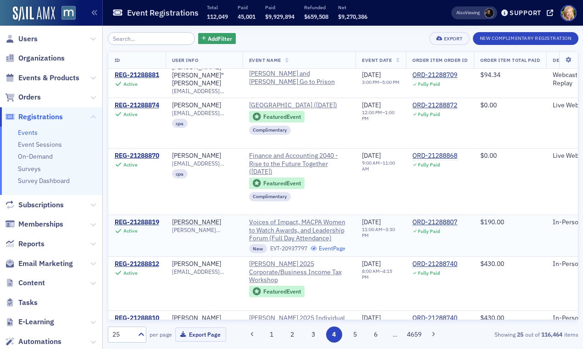
click at [328, 252] on link "Event Page" at bounding box center [328, 248] width 35 height 7
click at [33, 101] on span "Orders" at bounding box center [29, 97] width 22 height 10
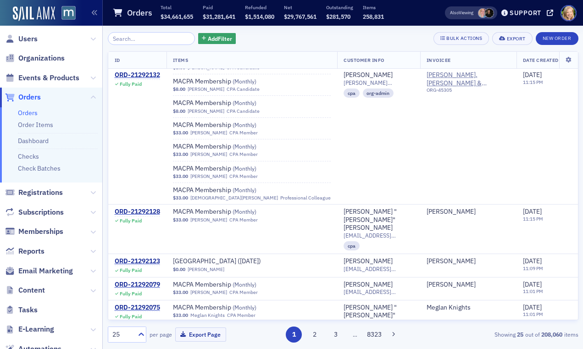
scroll to position [837, 0]
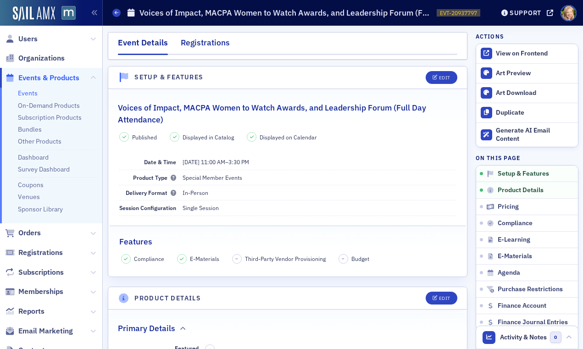
click at [209, 45] on div "Registrations" at bounding box center [205, 45] width 49 height 17
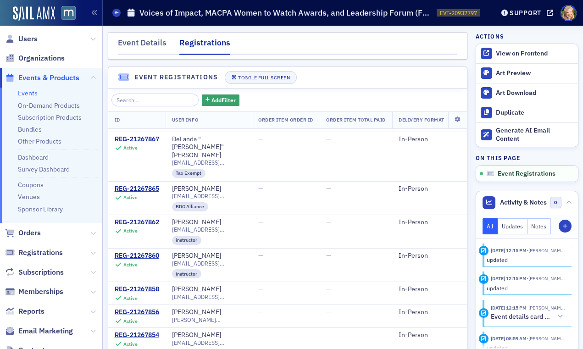
scroll to position [53, 0]
